Goal: Information Seeking & Learning: Check status

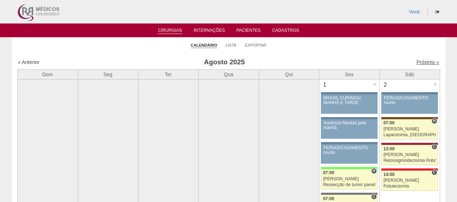
click at [424, 65] on link "Próximo »" at bounding box center [428, 62] width 23 height 6
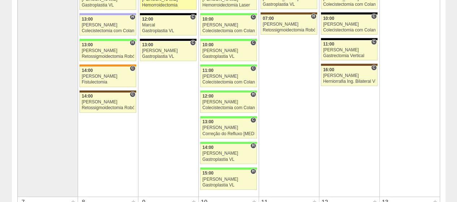
scroll to position [217, 0]
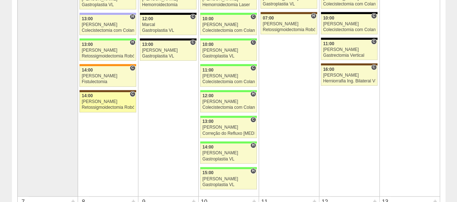
click at [107, 100] on div "[PERSON_NAME]" at bounding box center [108, 101] width 52 height 5
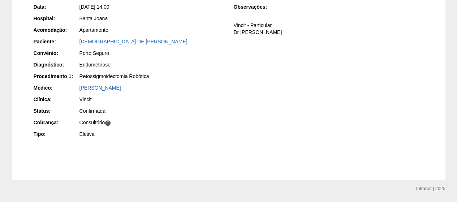
scroll to position [36, 0]
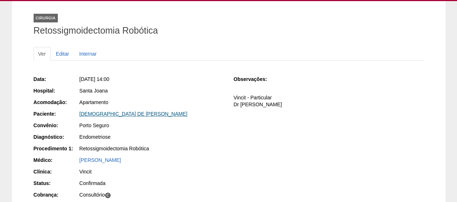
click at [135, 112] on link "[DEMOGRAPHIC_DATA] DE [PERSON_NAME]" at bounding box center [134, 114] width 108 height 6
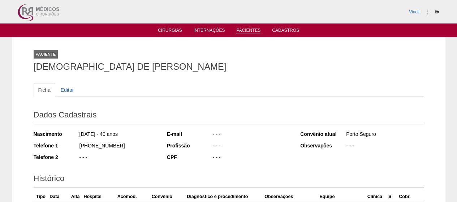
click at [249, 34] on link "Pacientes" at bounding box center [248, 31] width 24 height 6
click at [251, 30] on link "Pacientes" at bounding box center [248, 31] width 24 height 6
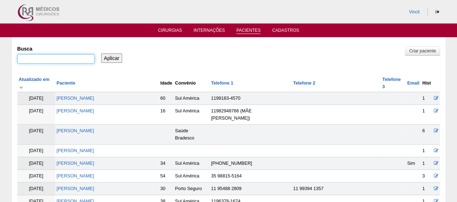
click at [77, 58] on input "Busca" at bounding box center [55, 58] width 77 height 9
type input "francielly santos nunes"
click at [108, 56] on input "Aplicar" at bounding box center [111, 58] width 21 height 9
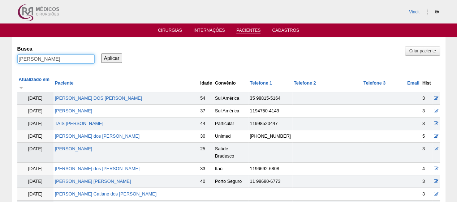
click at [38, 59] on input "francielly santos nunes" at bounding box center [55, 58] width 77 height 9
drag, startPoint x: 76, startPoint y: 62, endPoint x: 70, endPoint y: 60, distance: 6.2
click at [70, 60] on input "franciel santos nunes" at bounding box center [55, 58] width 77 height 9
drag, startPoint x: 71, startPoint y: 59, endPoint x: 34, endPoint y: 59, distance: 36.2
click at [34, 59] on input "franciel santos nunes" at bounding box center [55, 58] width 77 height 9
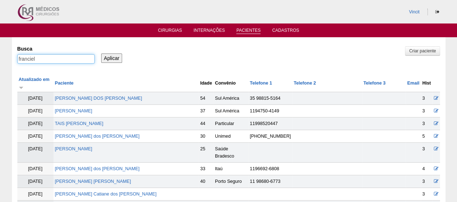
type input "[PERSON_NAME]"
click at [120, 55] on input "Aplicar" at bounding box center [111, 58] width 21 height 9
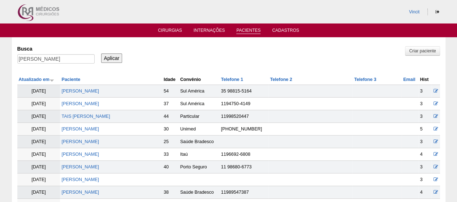
click at [247, 29] on link "Pacientes" at bounding box center [248, 31] width 24 height 6
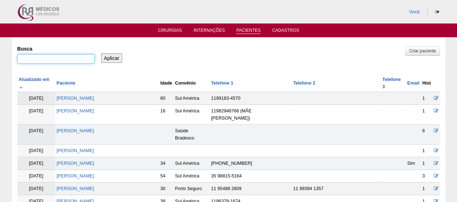
click at [84, 59] on input "Busca" at bounding box center [55, 58] width 77 height 9
click at [175, 29] on link "Cirurgias" at bounding box center [170, 31] width 24 height 6
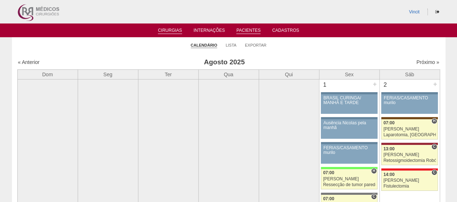
click at [242, 30] on link "Pacientes" at bounding box center [248, 31] width 24 height 6
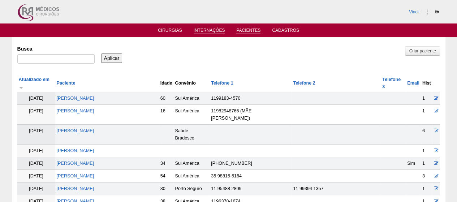
click at [206, 30] on link "Internações" at bounding box center [209, 31] width 31 height 6
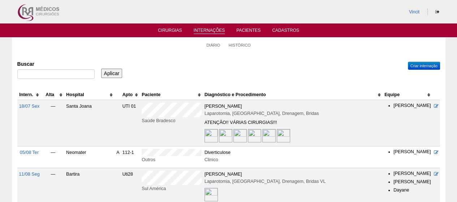
drag, startPoint x: 77, startPoint y: 68, endPoint x: 73, endPoint y: 72, distance: 5.1
click at [73, 71] on div "Buscar" at bounding box center [58, 70] width 82 height 25
click at [72, 72] on input "Buscar" at bounding box center [55, 73] width 77 height 9
type input "[PERSON_NAME]"
click at [101, 69] on input "Aplicar" at bounding box center [111, 73] width 21 height 9
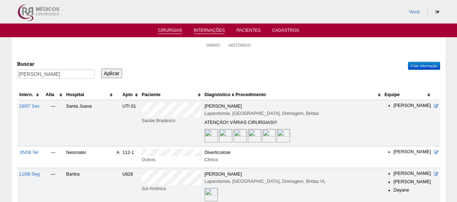
click at [181, 33] on link "Cirurgias" at bounding box center [170, 31] width 24 height 6
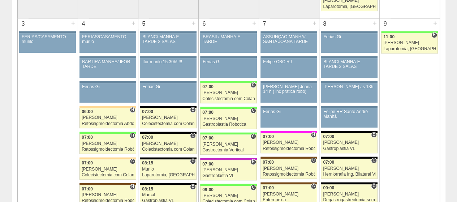
scroll to position [470, 0]
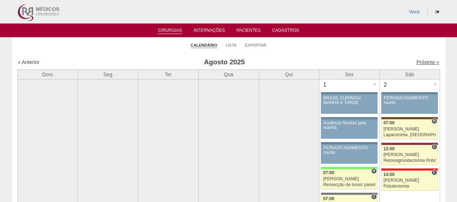
click at [417, 61] on link "Próximo »" at bounding box center [428, 62] width 23 height 6
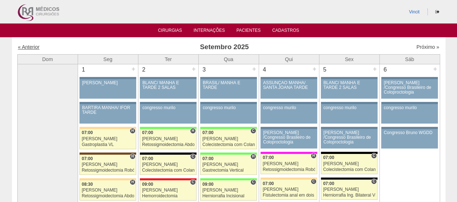
click at [24, 46] on link "« Anterior" at bounding box center [29, 47] width 22 height 6
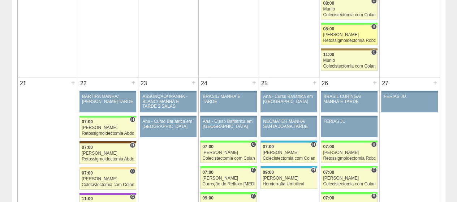
scroll to position [874, 0]
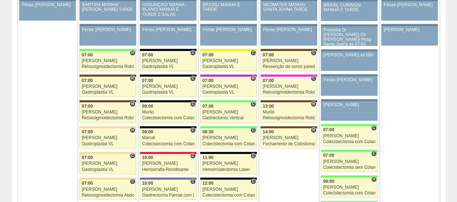
scroll to position [1519, 0]
